Goal: Find specific page/section: Find specific page/section

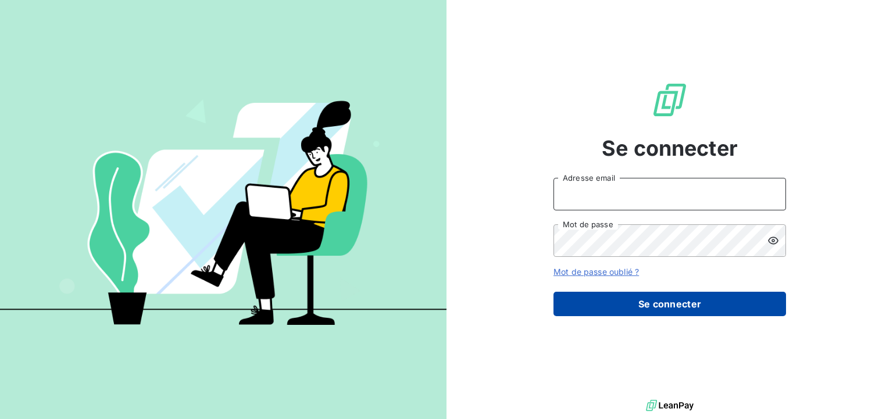
type input "[PERSON_NAME][EMAIL_ADDRESS][PERSON_NAME][DOMAIN_NAME]"
click at [638, 309] on button "Se connecter" at bounding box center [669, 304] width 233 height 24
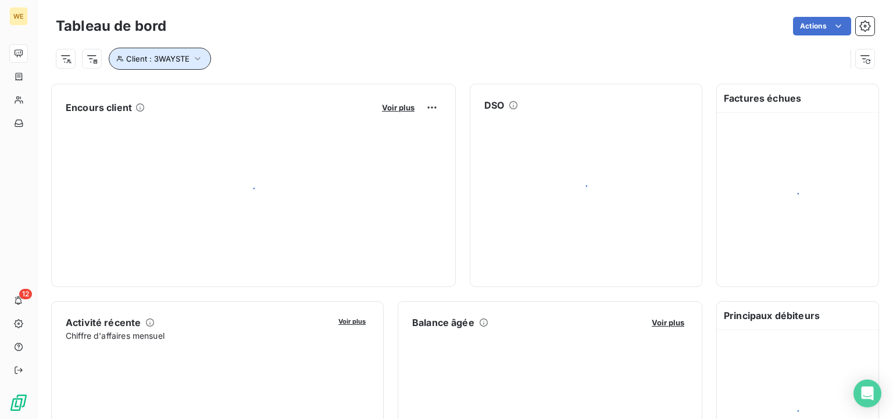
click at [183, 48] on button "Client : 3WAYSTE" at bounding box center [160, 59] width 102 height 22
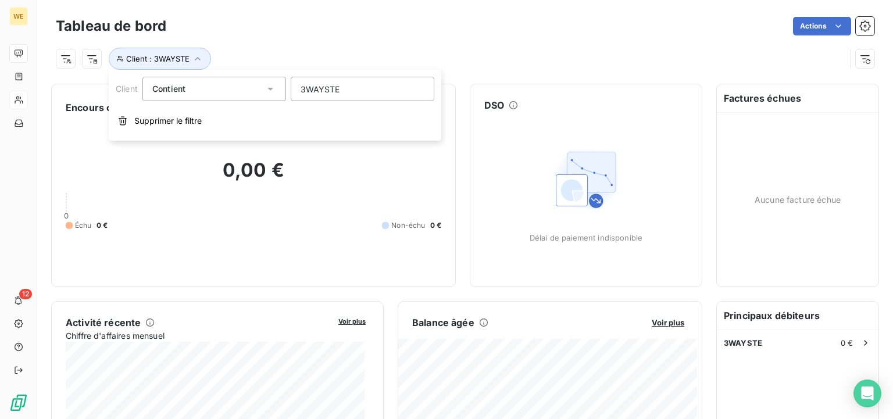
drag, startPoint x: 365, startPoint y: 91, endPoint x: 13, endPoint y: 101, distance: 351.8
click at [13, 102] on body "WE 12 Tableau de bord Actions Client : 3WAYSTE Encours client Voir plus 0,00 € …" at bounding box center [446, 209] width 893 height 419
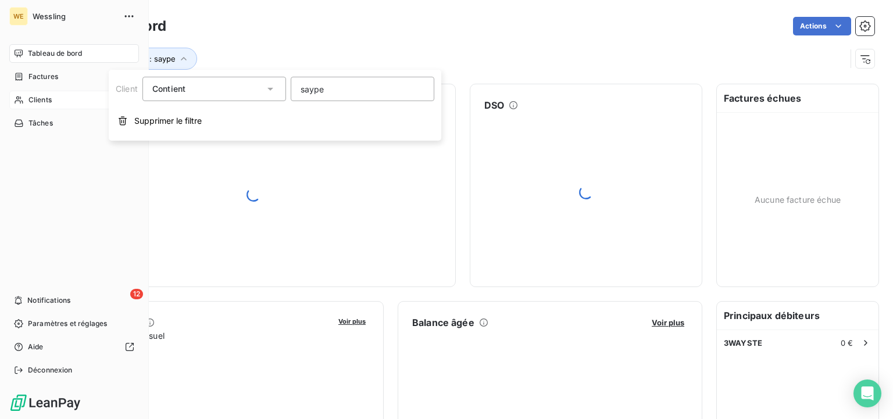
type input "saype"
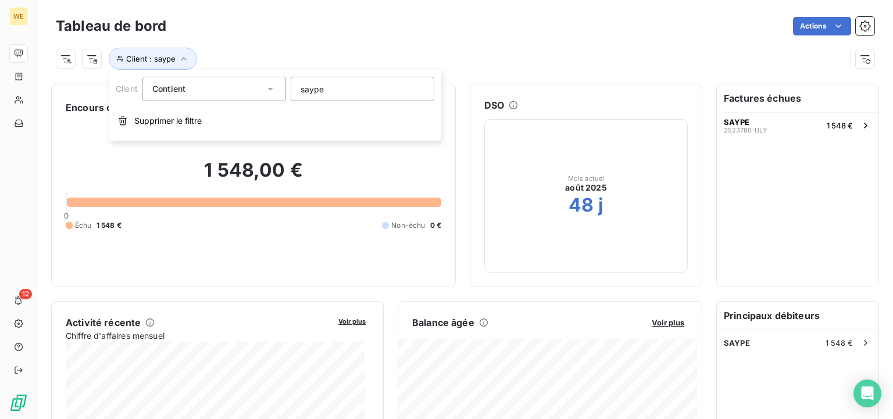
click at [228, 89] on div "Contient" at bounding box center [208, 89] width 112 height 16
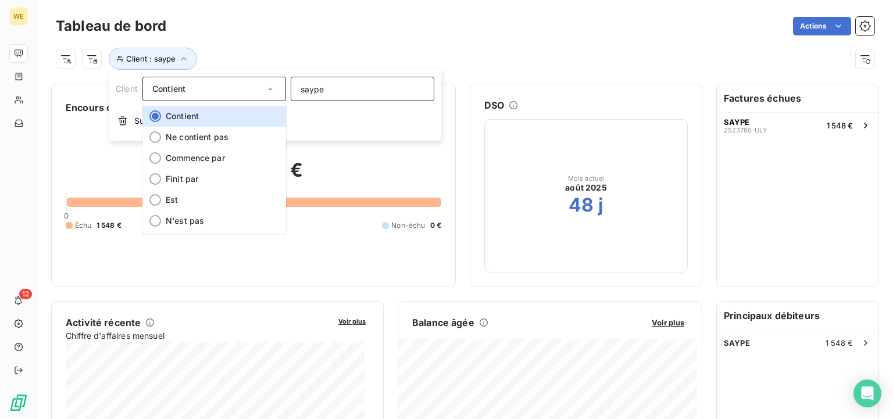
click at [333, 95] on input "saype" at bounding box center [363, 89] width 144 height 24
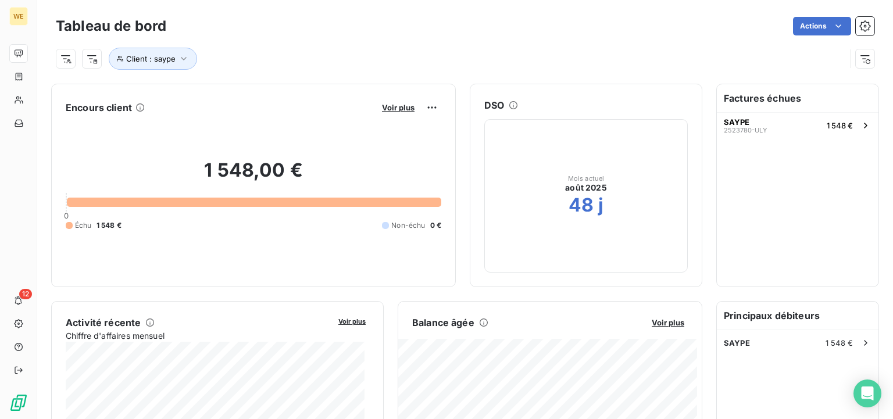
click at [384, 48] on div "Client : saype" at bounding box center [451, 59] width 790 height 22
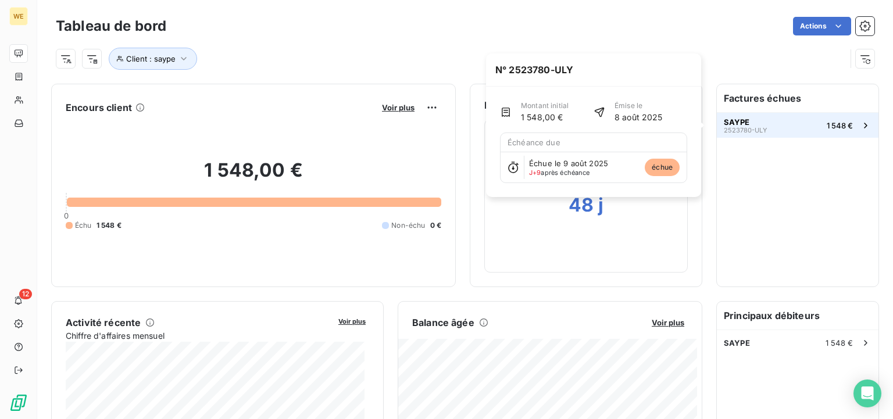
click at [795, 127] on button "SAYPE 2523780-ULY 1 548 €" at bounding box center [798, 125] width 162 height 26
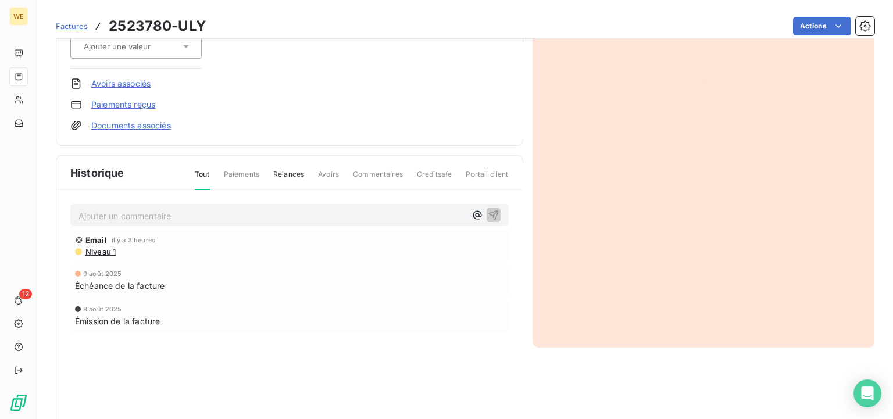
scroll to position [258, 0]
